Goal: Task Accomplishment & Management: Manage account settings

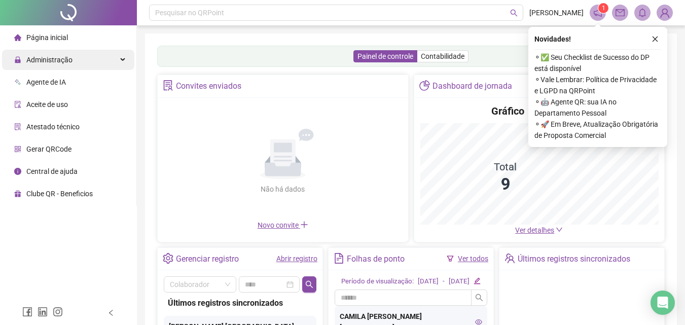
click at [91, 61] on div "Administração" at bounding box center [68, 60] width 132 height 20
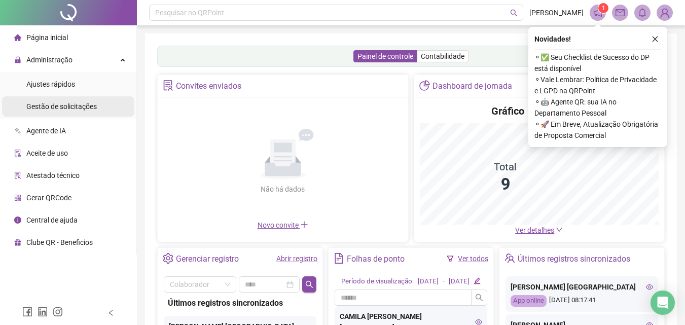
click at [79, 111] on div "Gestão de solicitações" at bounding box center [61, 106] width 70 height 20
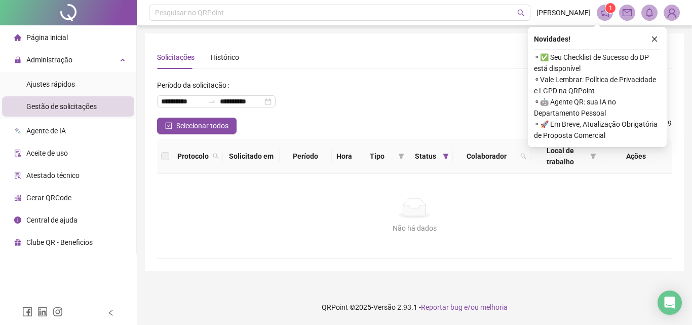
click at [80, 41] on li "Página inicial" at bounding box center [68, 37] width 132 height 20
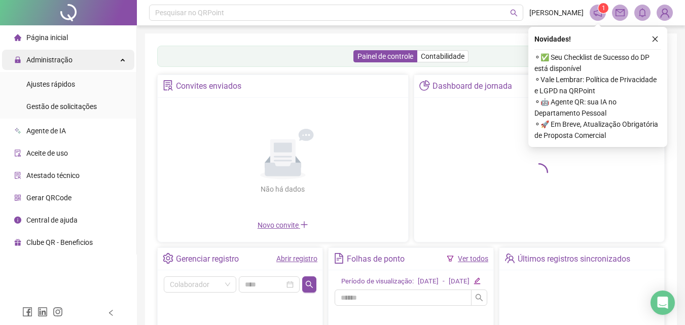
click at [118, 62] on div "Administração" at bounding box center [68, 60] width 132 height 20
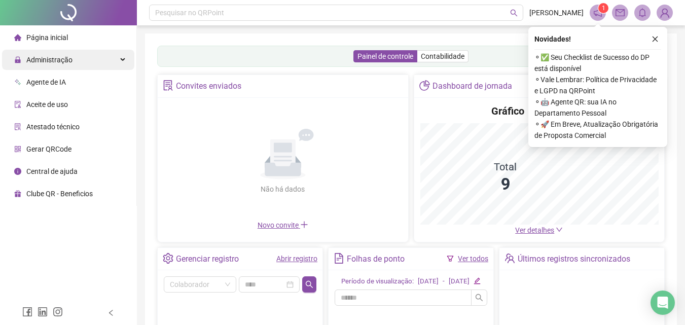
click at [118, 62] on div "Administração" at bounding box center [68, 60] width 132 height 20
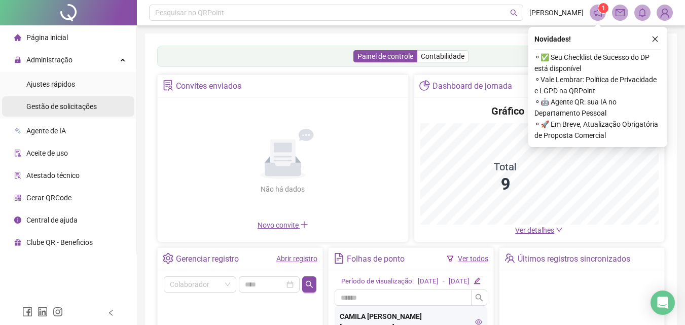
click at [85, 111] on div "Gestão de solicitações" at bounding box center [61, 106] width 70 height 20
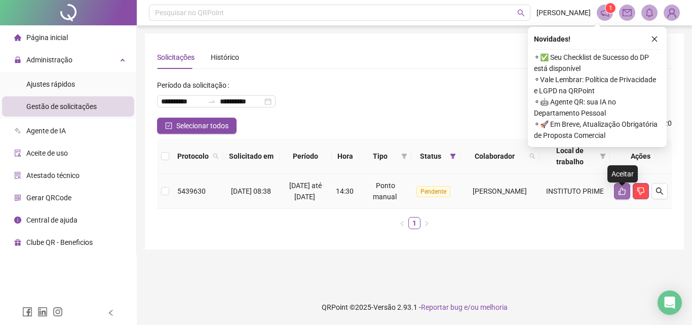
click at [622, 195] on icon "like" at bounding box center [622, 191] width 8 height 8
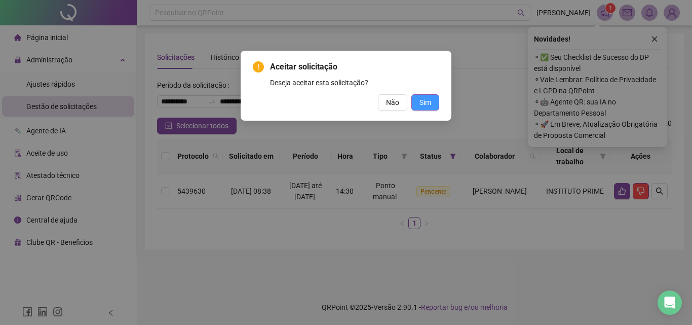
click at [427, 98] on span "Sim" at bounding box center [426, 102] width 12 height 11
